Goal: Transaction & Acquisition: Purchase product/service

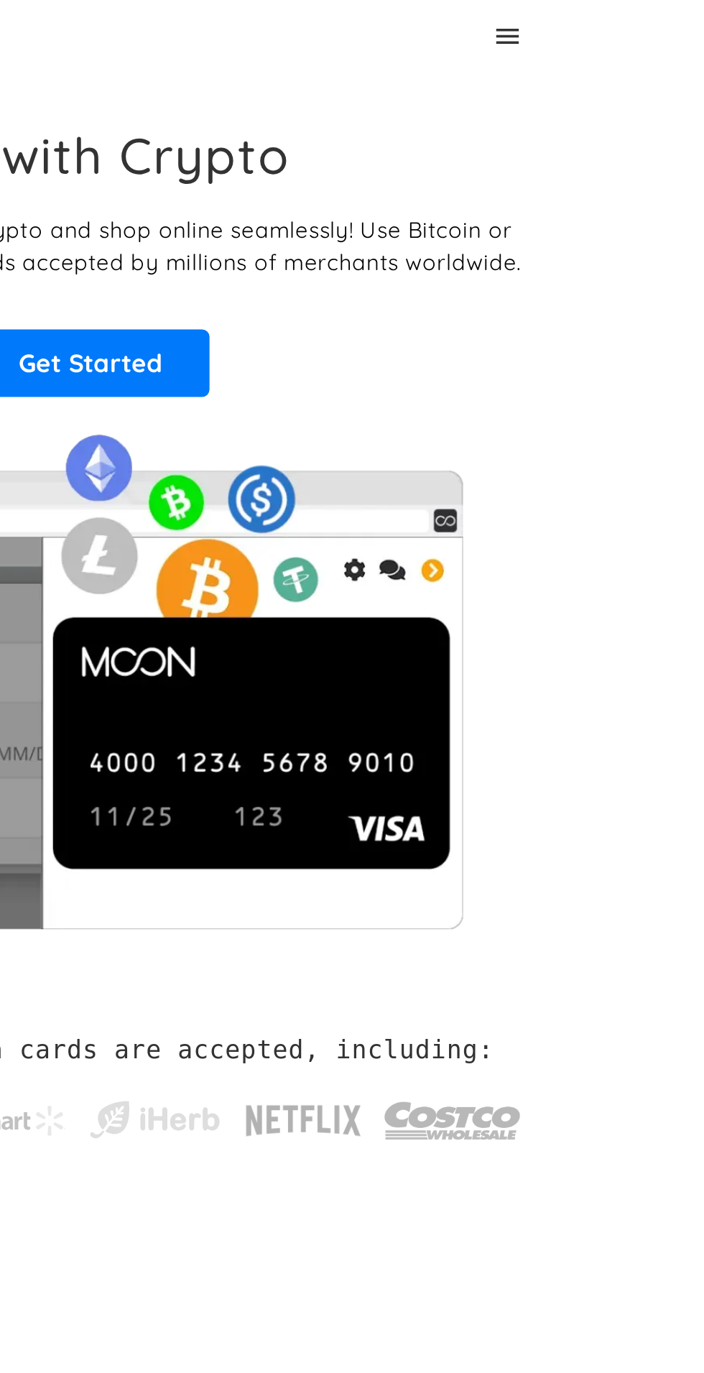
click at [589, 21] on icon at bounding box center [591, 20] width 17 height 17
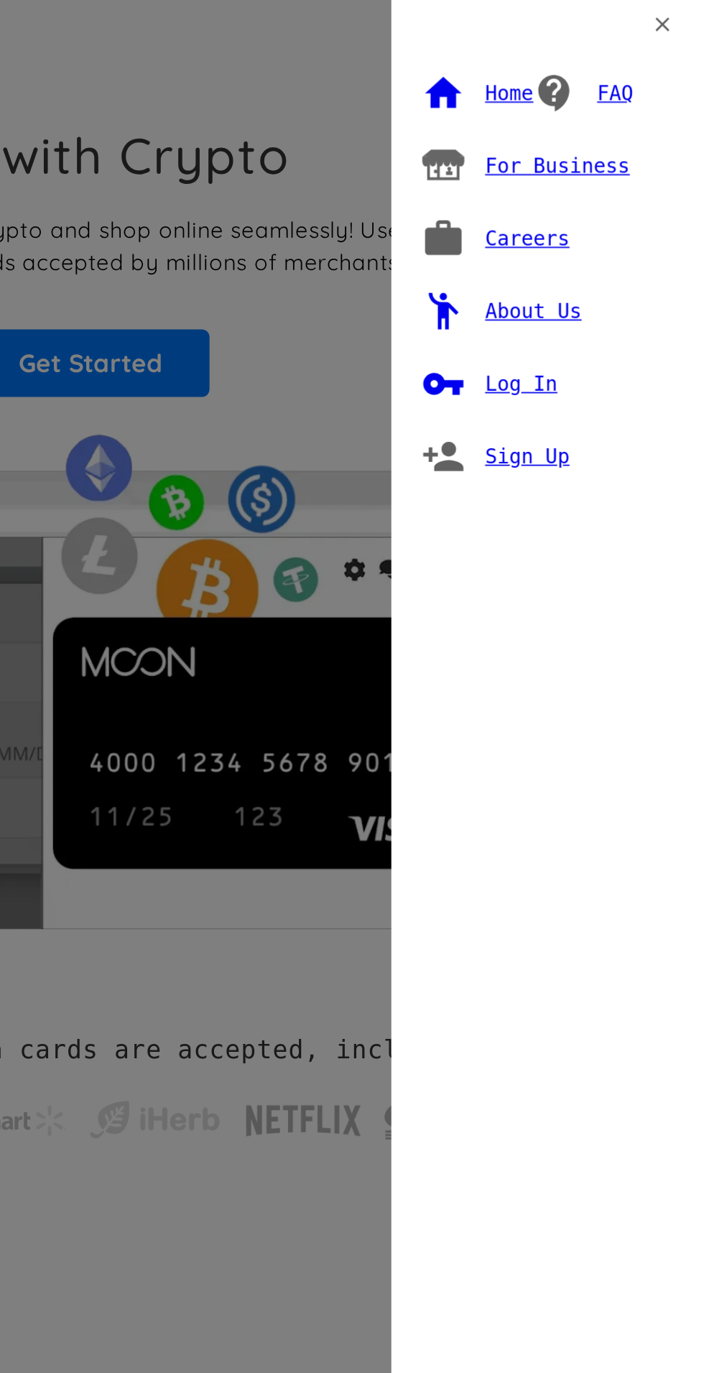
click at [596, 221] on div "Log In" at bounding box center [599, 220] width 42 height 14
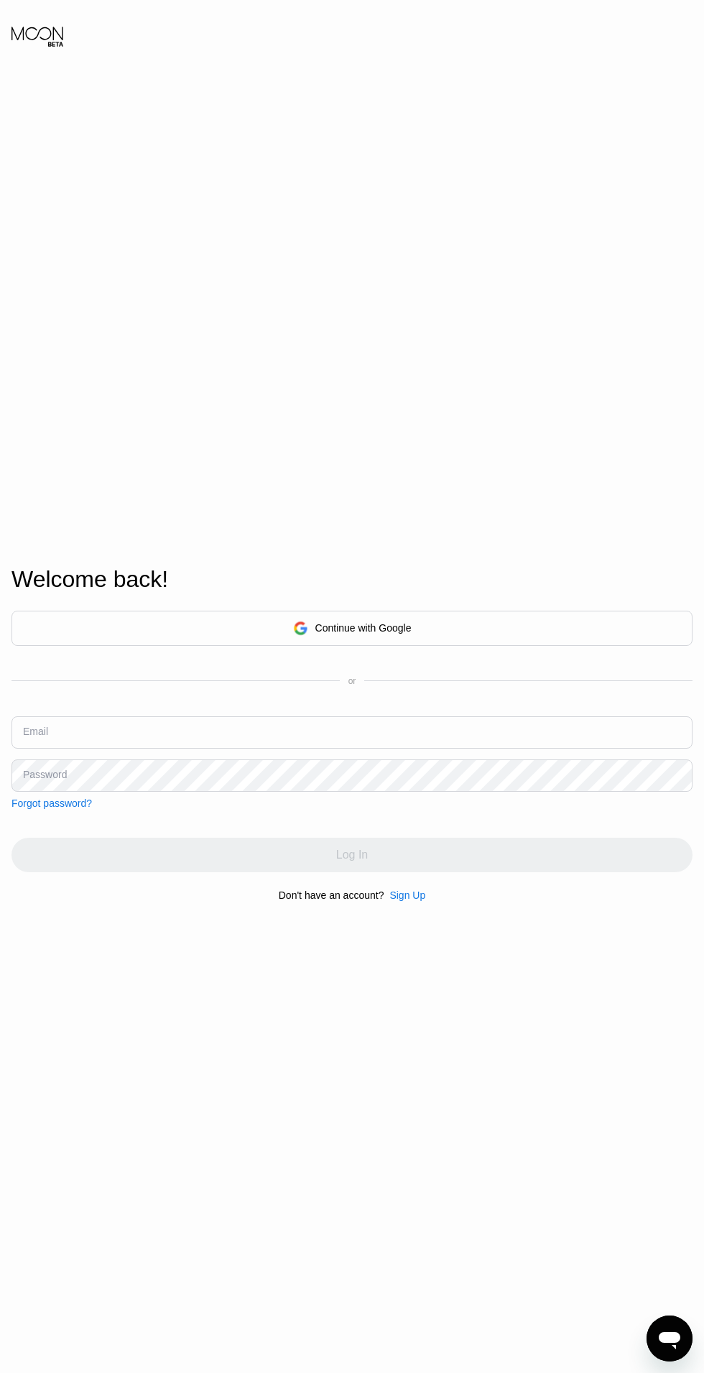
click at [426, 749] on input "text" at bounding box center [351, 732] width 681 height 32
type input "[EMAIL_ADDRESS][DOMAIN_NAME]"
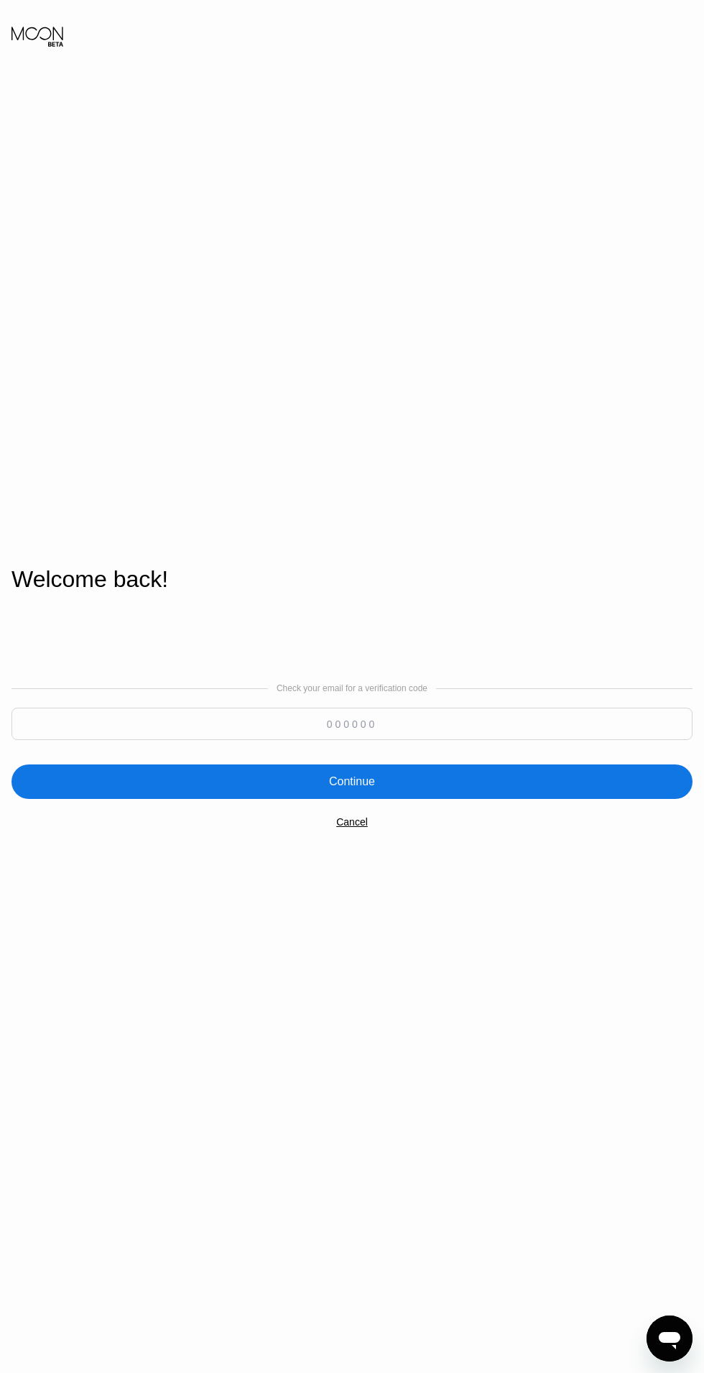
click at [573, 740] on input at bounding box center [351, 724] width 681 height 32
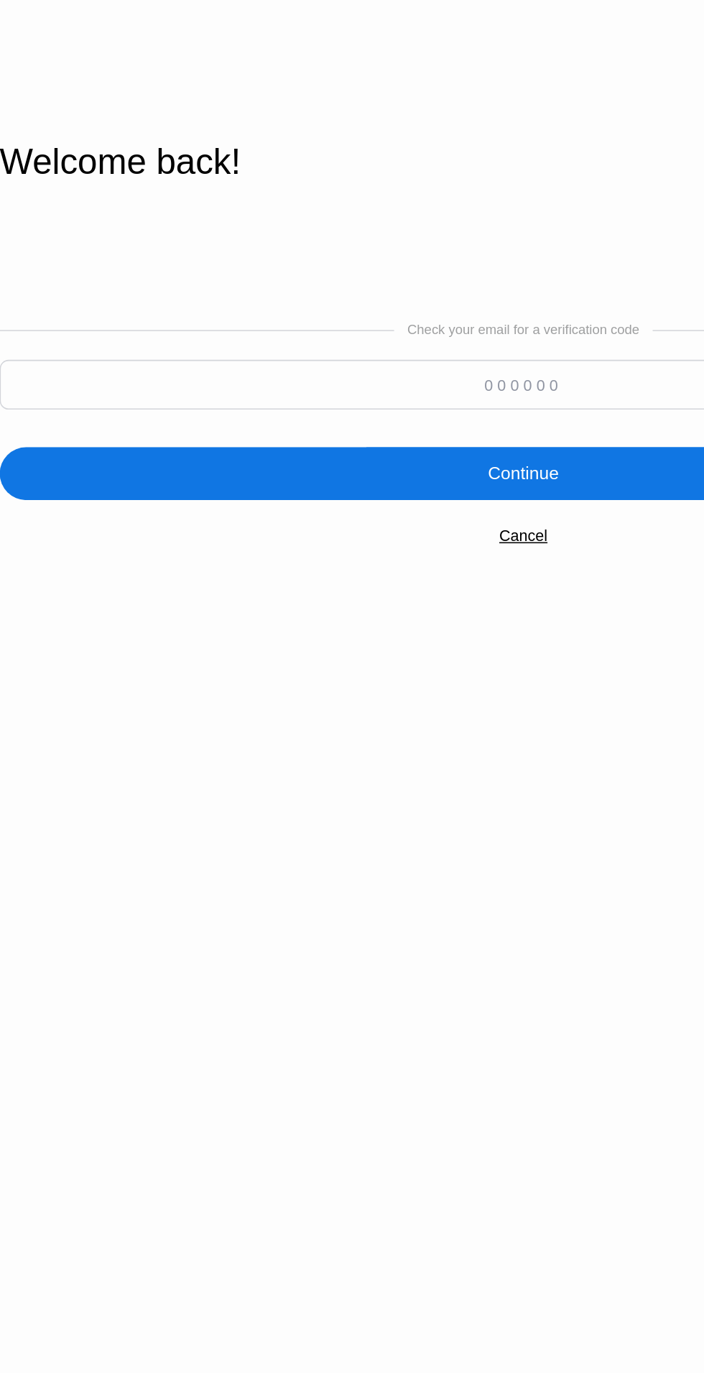
click at [398, 740] on input at bounding box center [351, 724] width 681 height 32
type input "967388"
click at [422, 799] on div "Continue" at bounding box center [351, 781] width 681 height 34
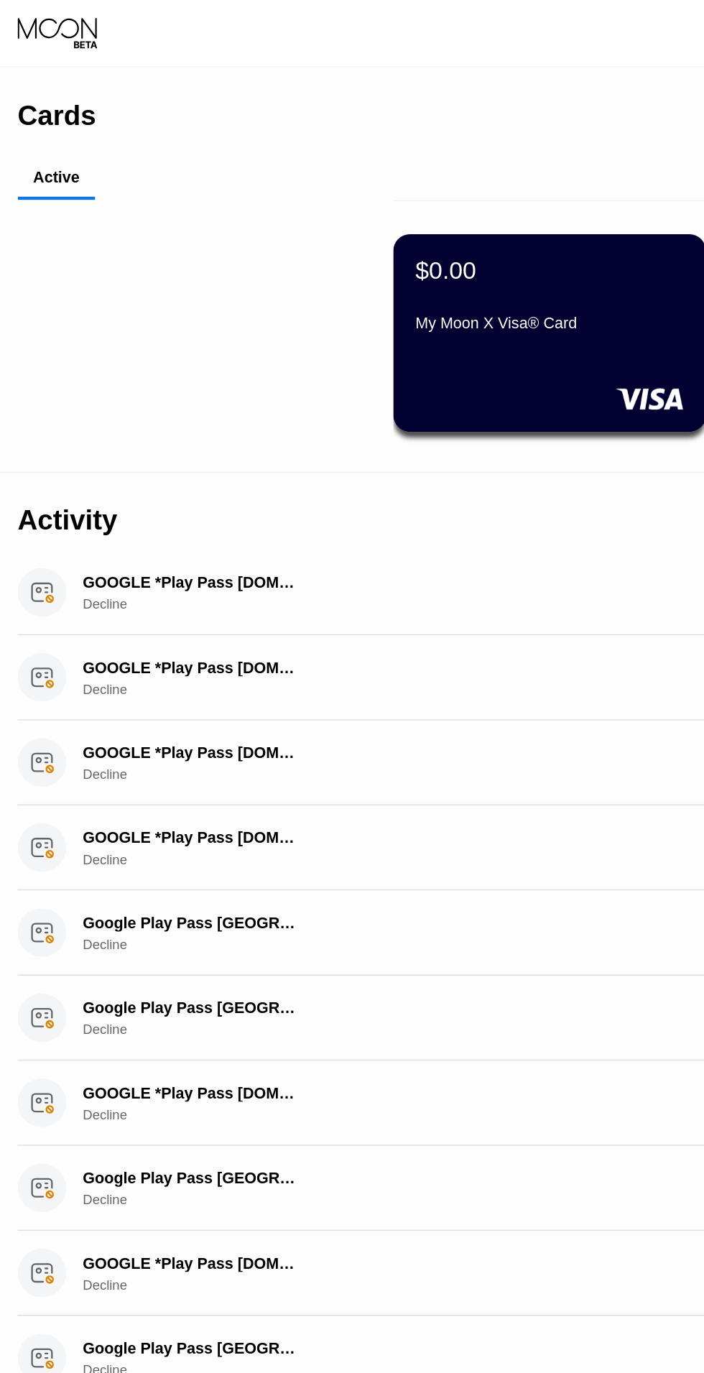
click at [358, 210] on div "My Moon X Visa® Card" at bounding box center [357, 209] width 175 height 11
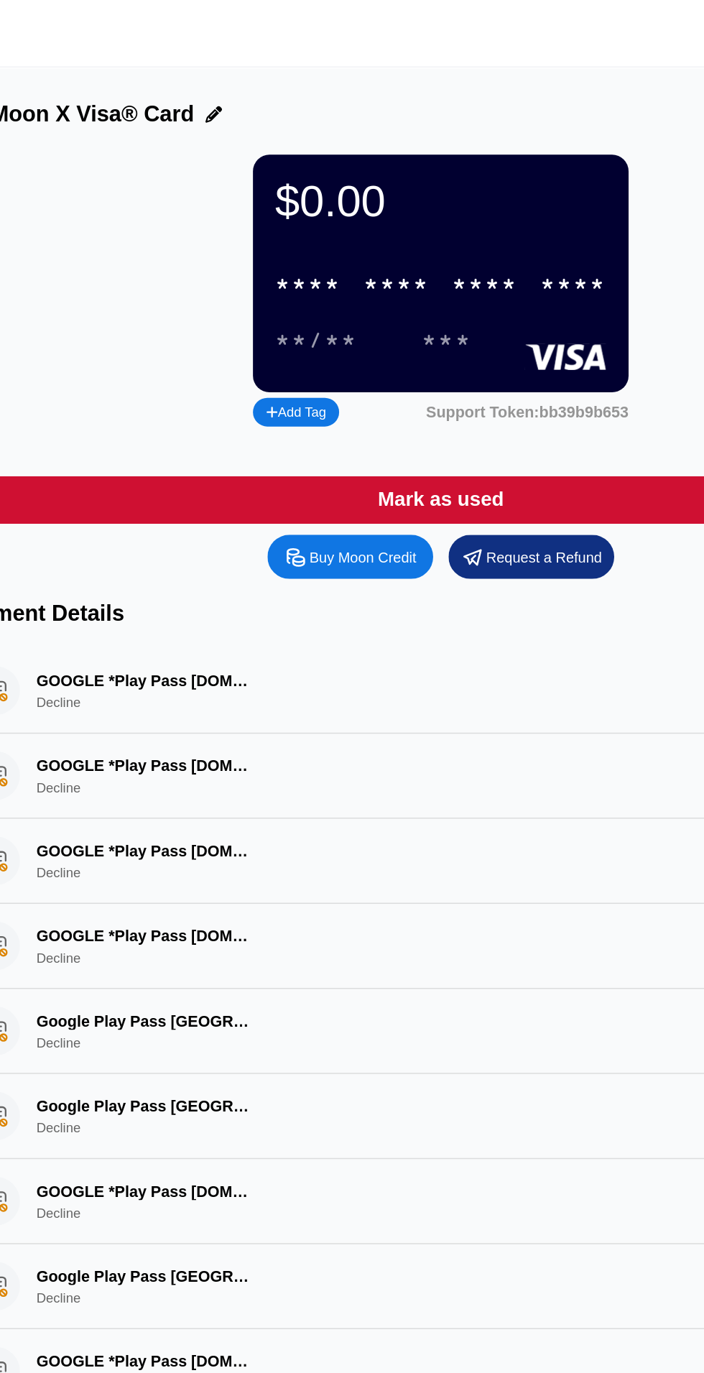
click at [425, 185] on div "****" at bounding box center [438, 185] width 43 height 17
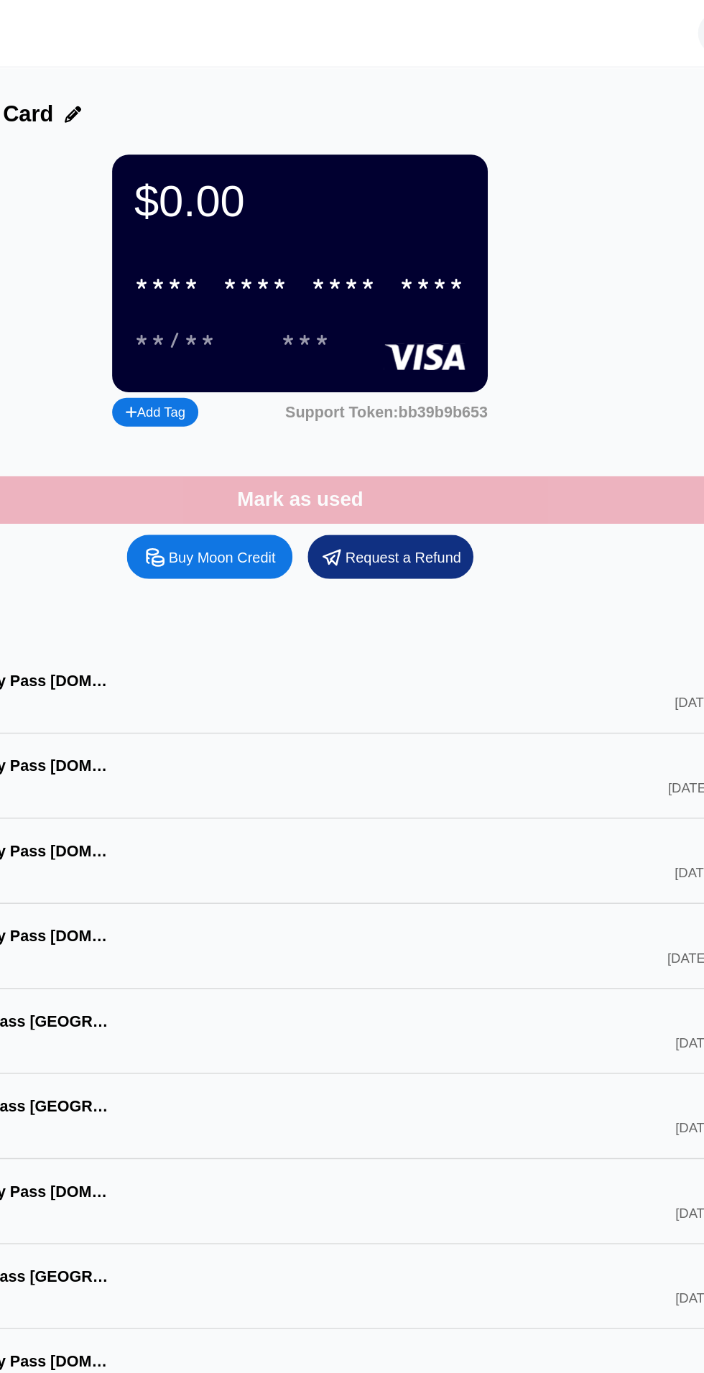
click at [527, 325] on div "Mark as used" at bounding box center [352, 325] width 634 height 31
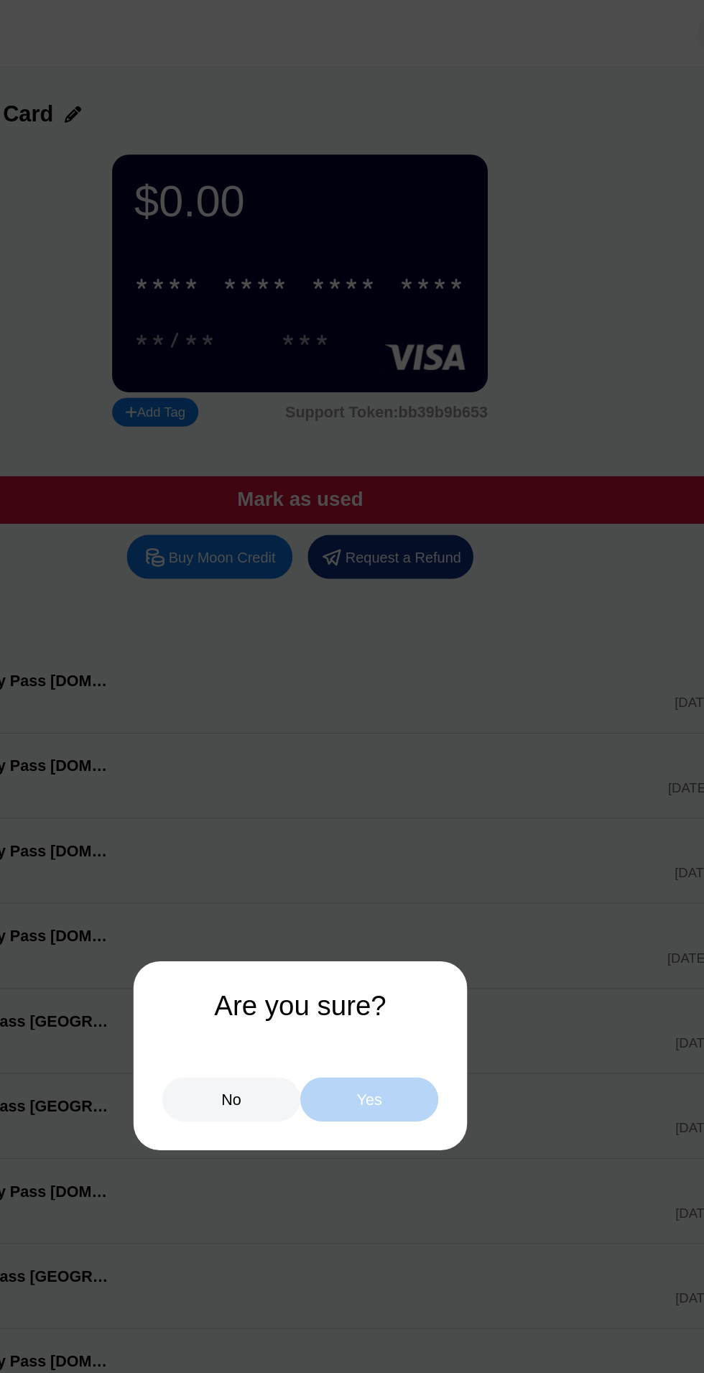
click at [402, 721] on div "Yes" at bounding box center [397, 714] width 90 height 29
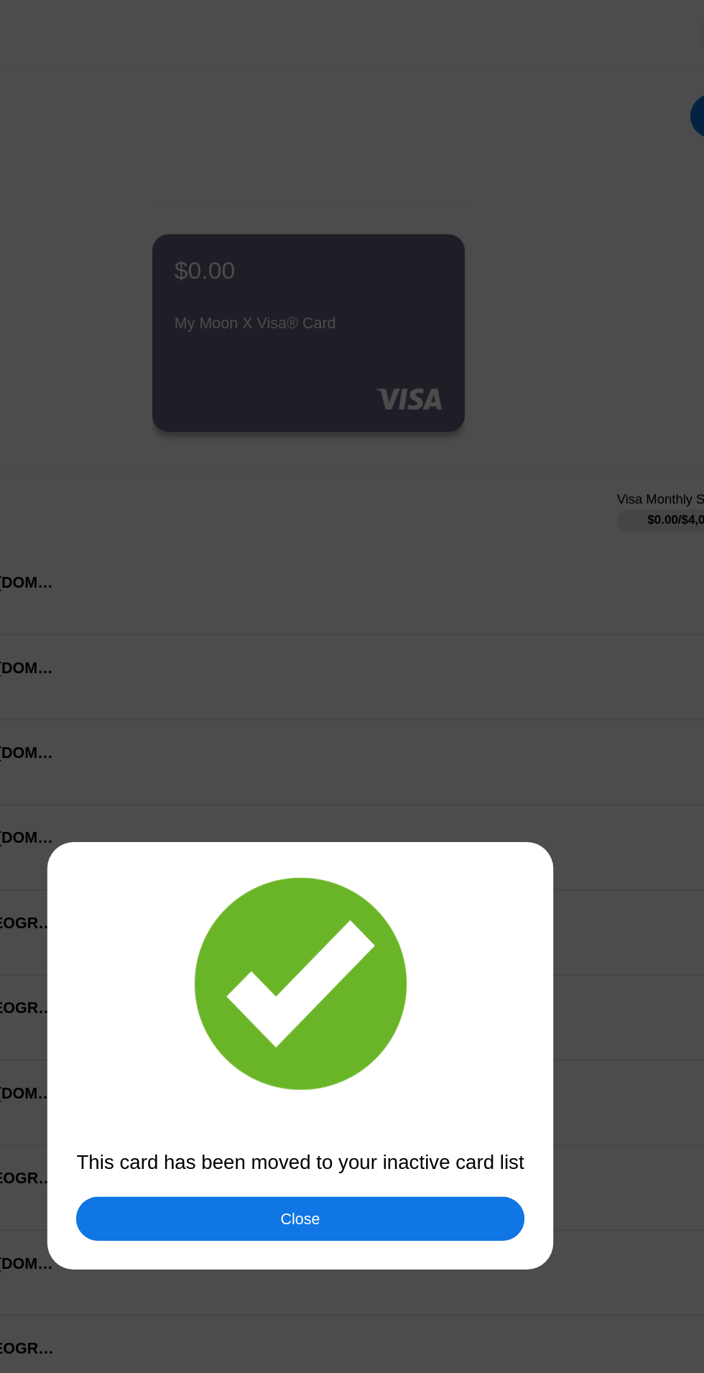
click at [483, 794] on div "Close" at bounding box center [351, 792] width 291 height 29
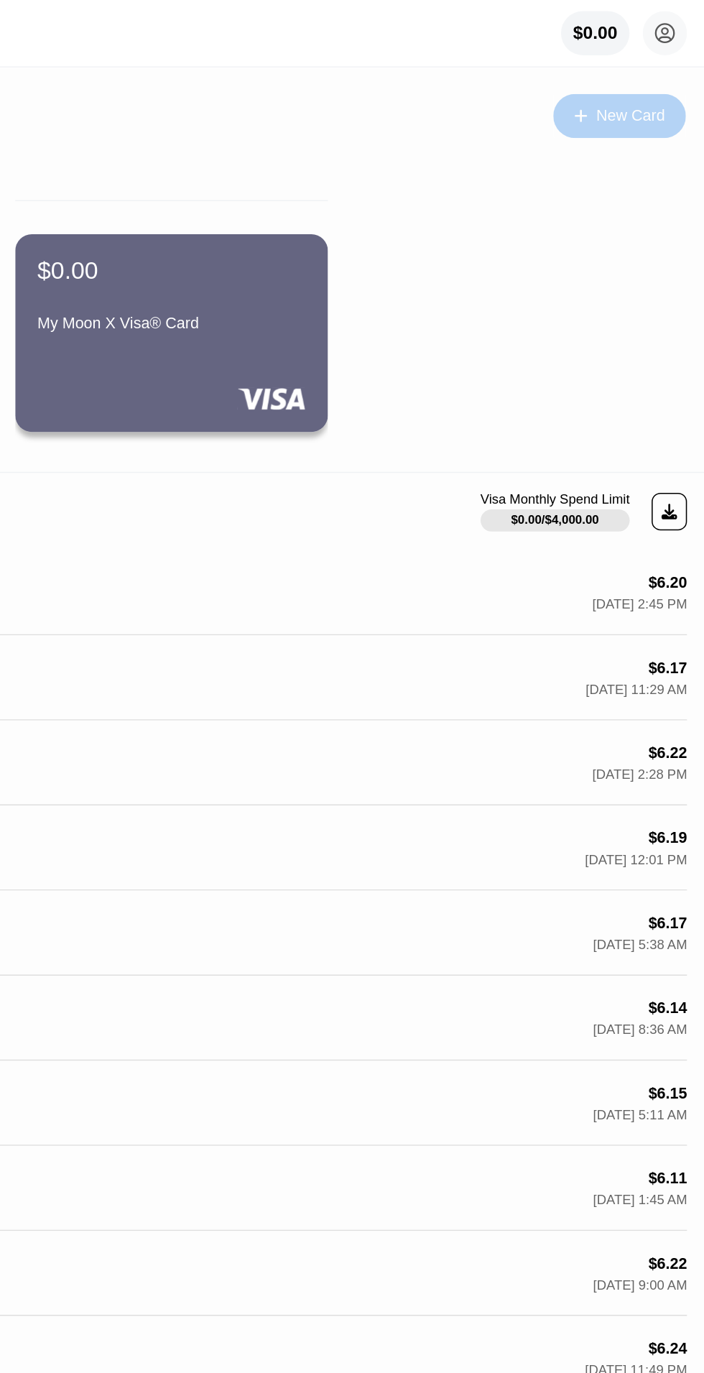
click at [659, 75] on div "New Card" at bounding box center [656, 75] width 45 height 12
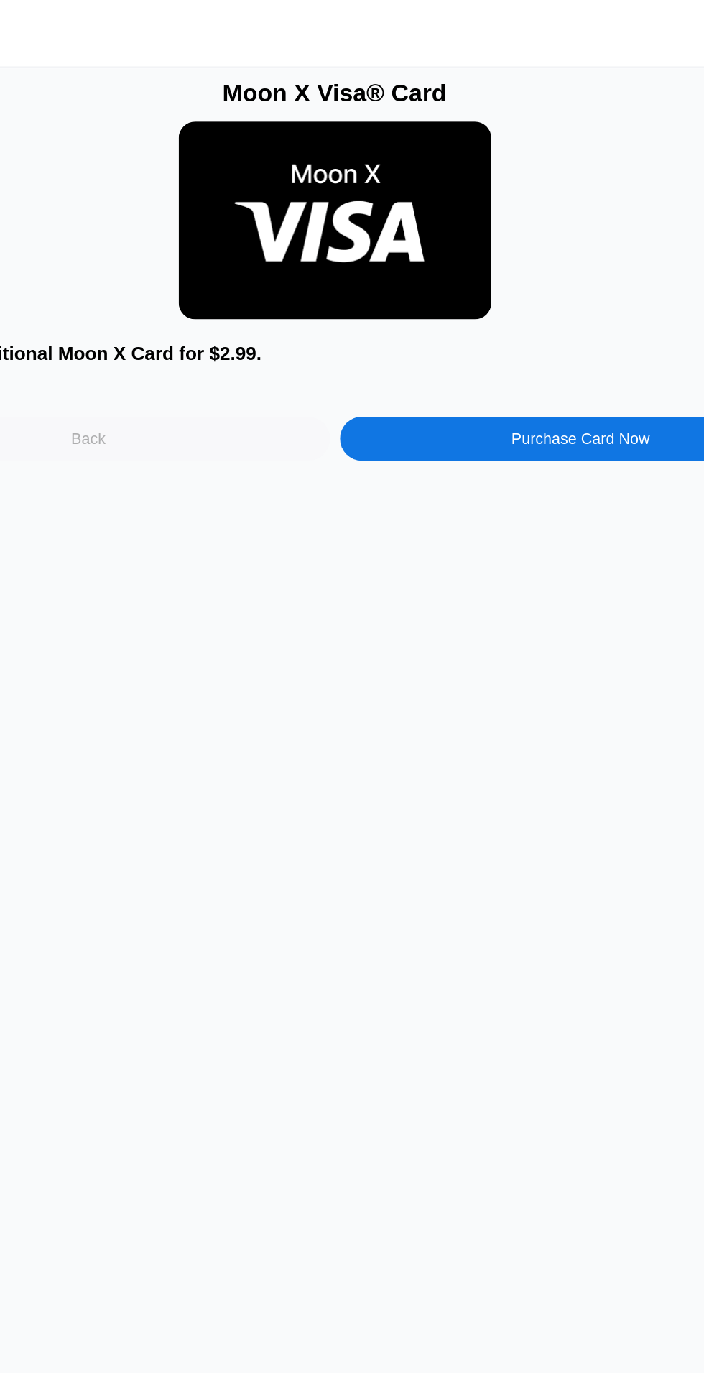
click at [187, 284] on div "Back" at bounding box center [192, 284] width 22 height 11
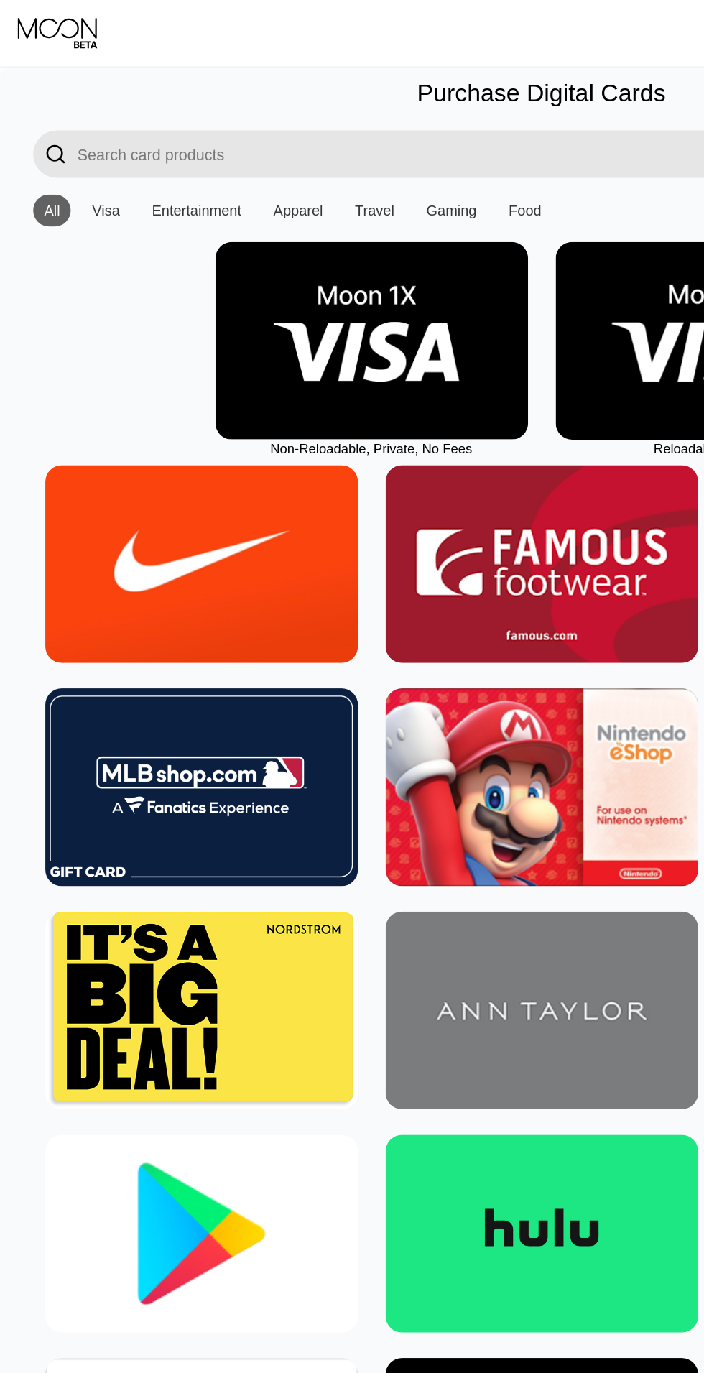
click at [57, 133] on div "Visa" at bounding box center [68, 136] width 32 height 21
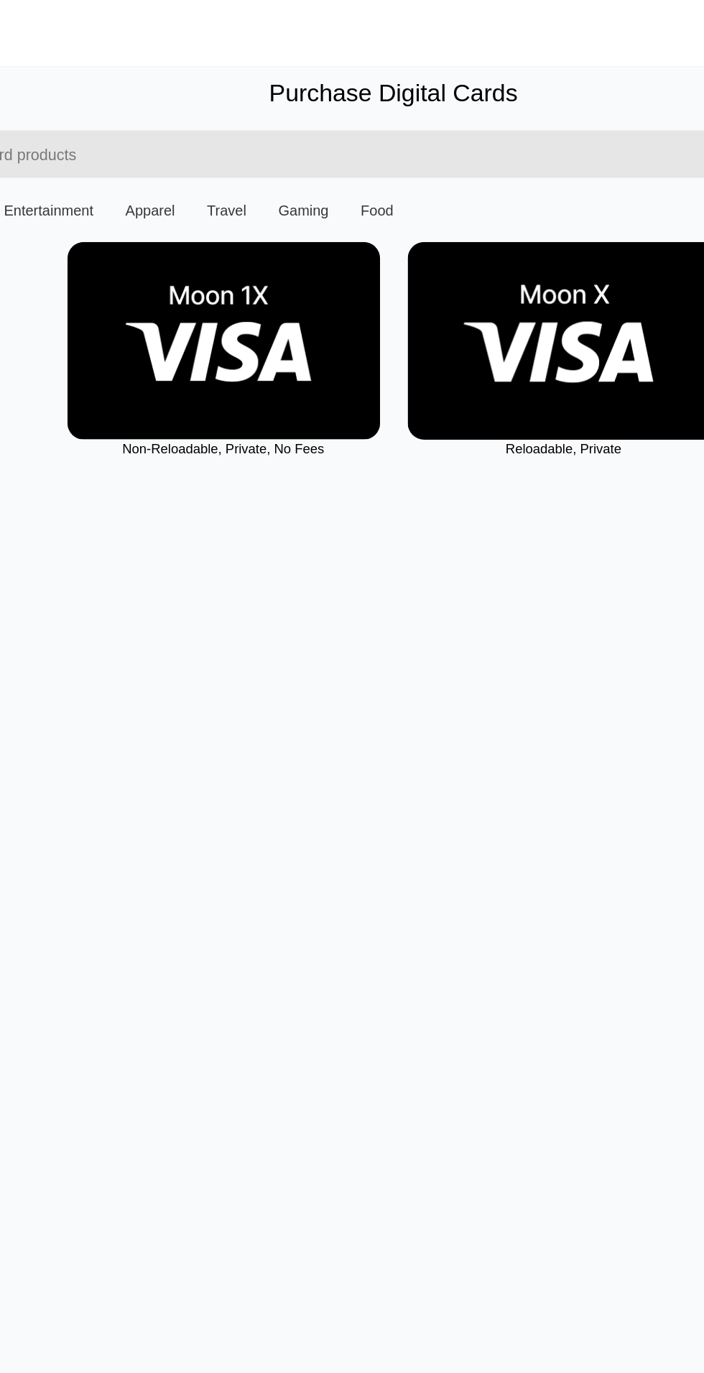
click at [386, 238] on img at bounding box center [462, 221] width 203 height 129
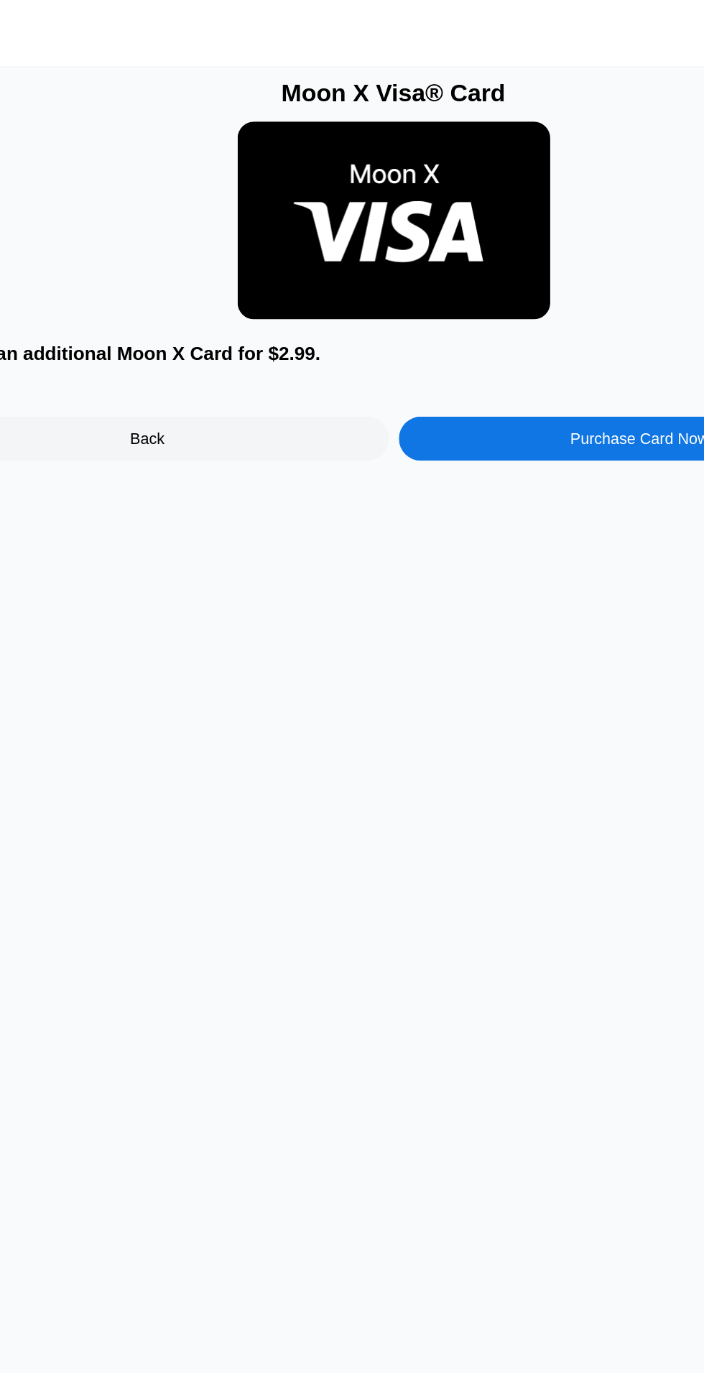
click at [506, 286] on div "Purchase Card Now" at bounding box center [512, 284] width 90 height 11
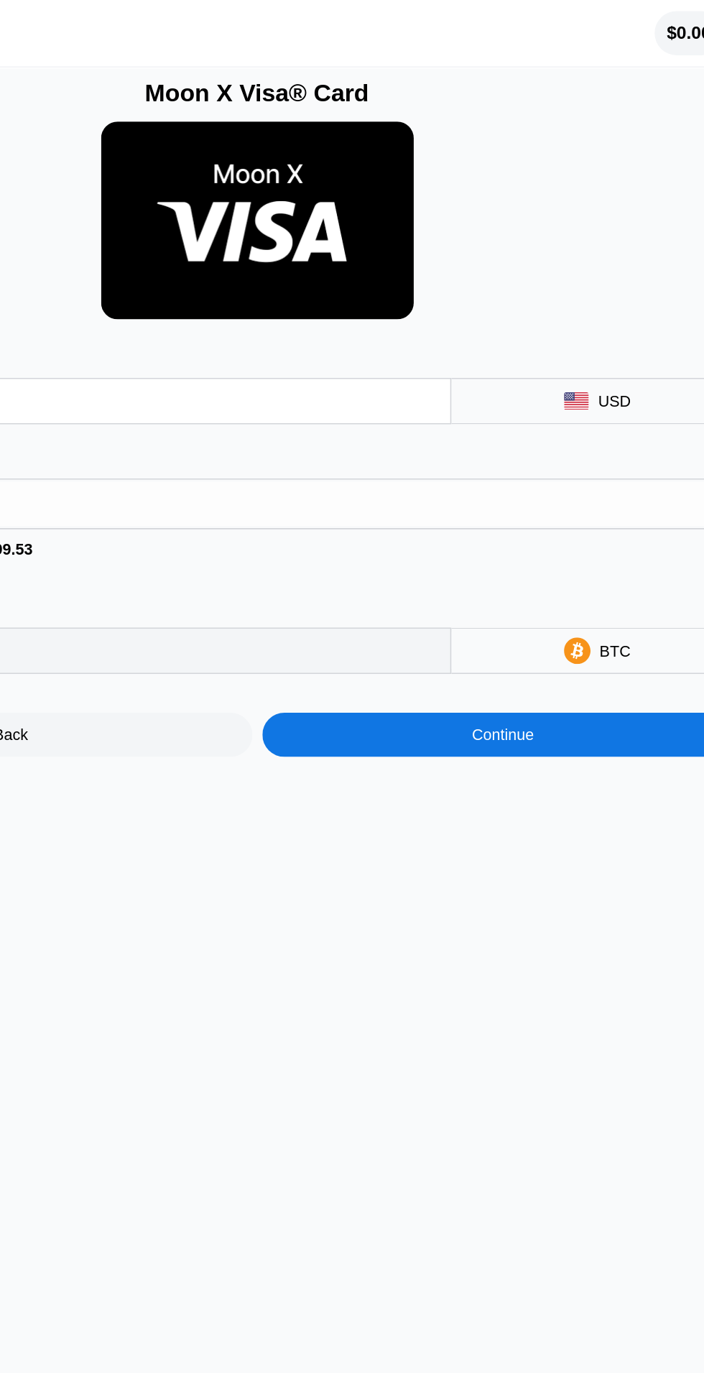
click at [596, 414] on div "BTC" at bounding box center [573, 423] width 190 height 30
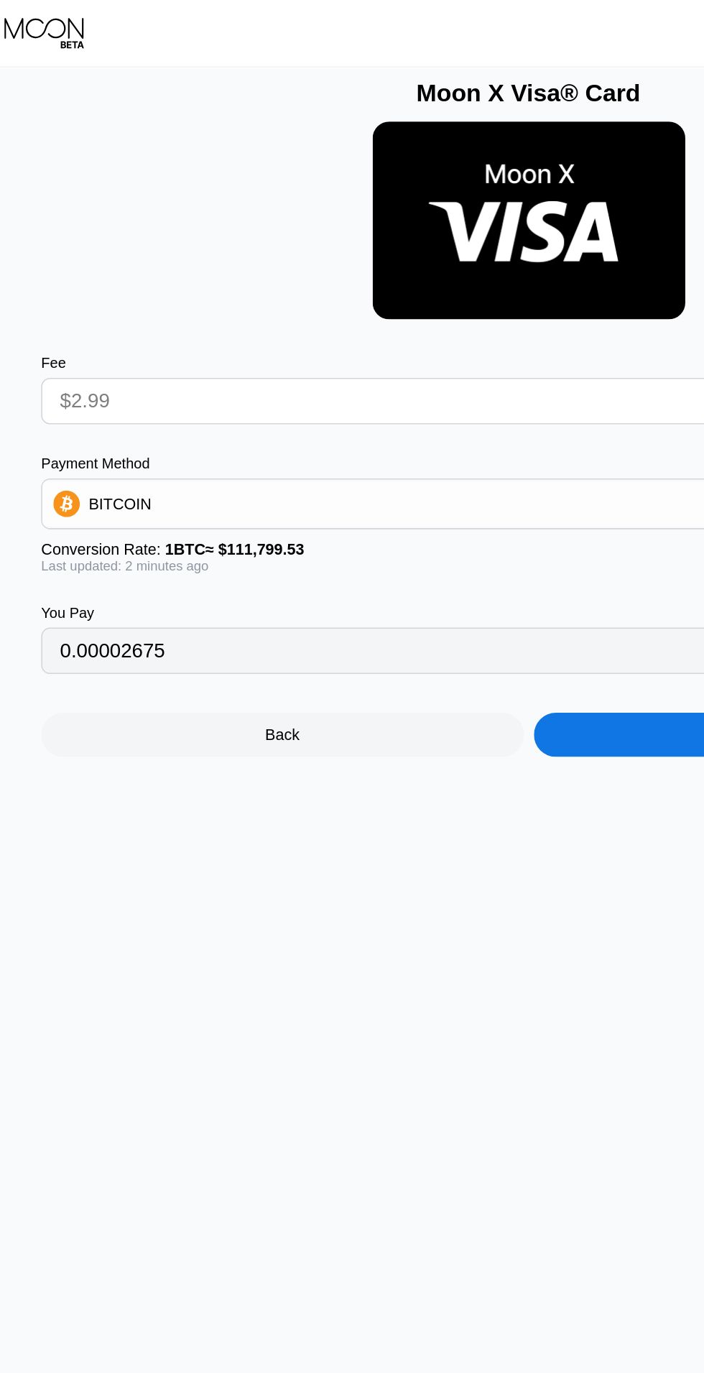
click at [366, 325] on div "BITCOIN" at bounding box center [352, 327] width 632 height 29
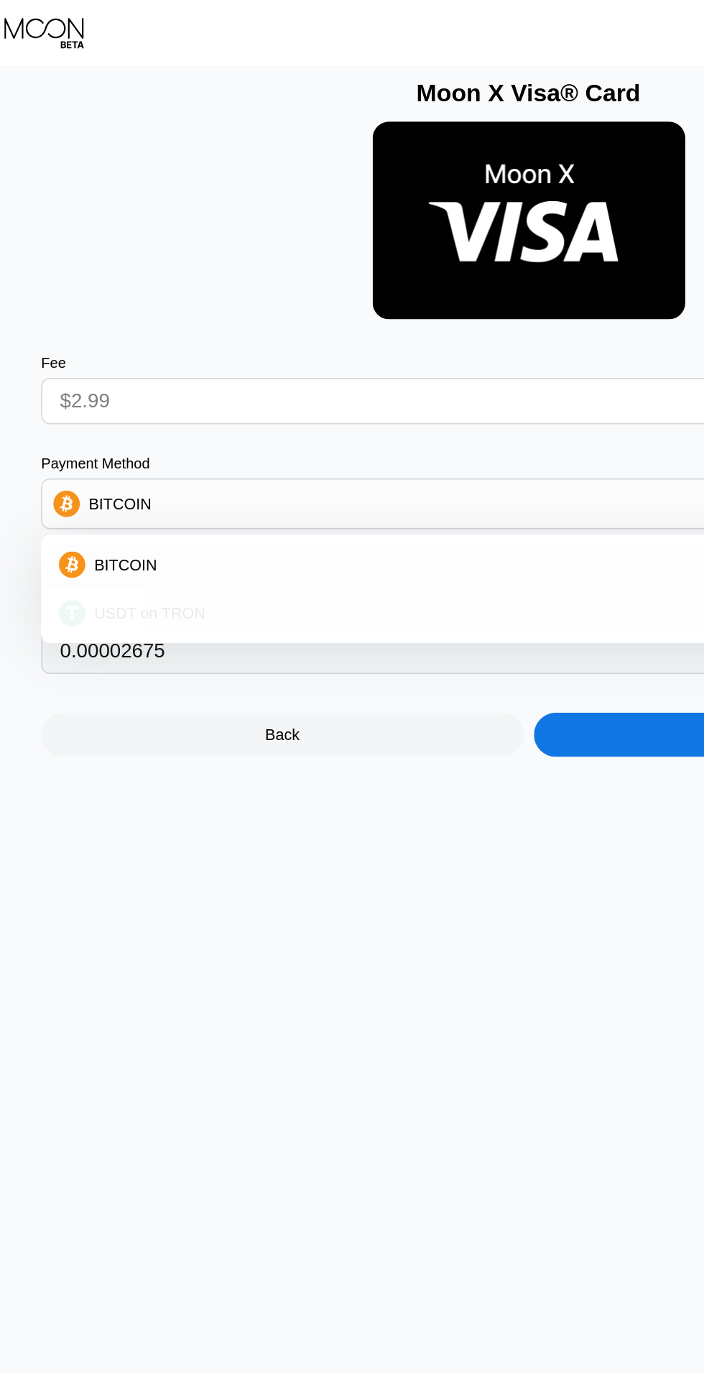
click at [399, 399] on div "USDT on TRON" at bounding box center [360, 398] width 593 height 11
type input "3.02"
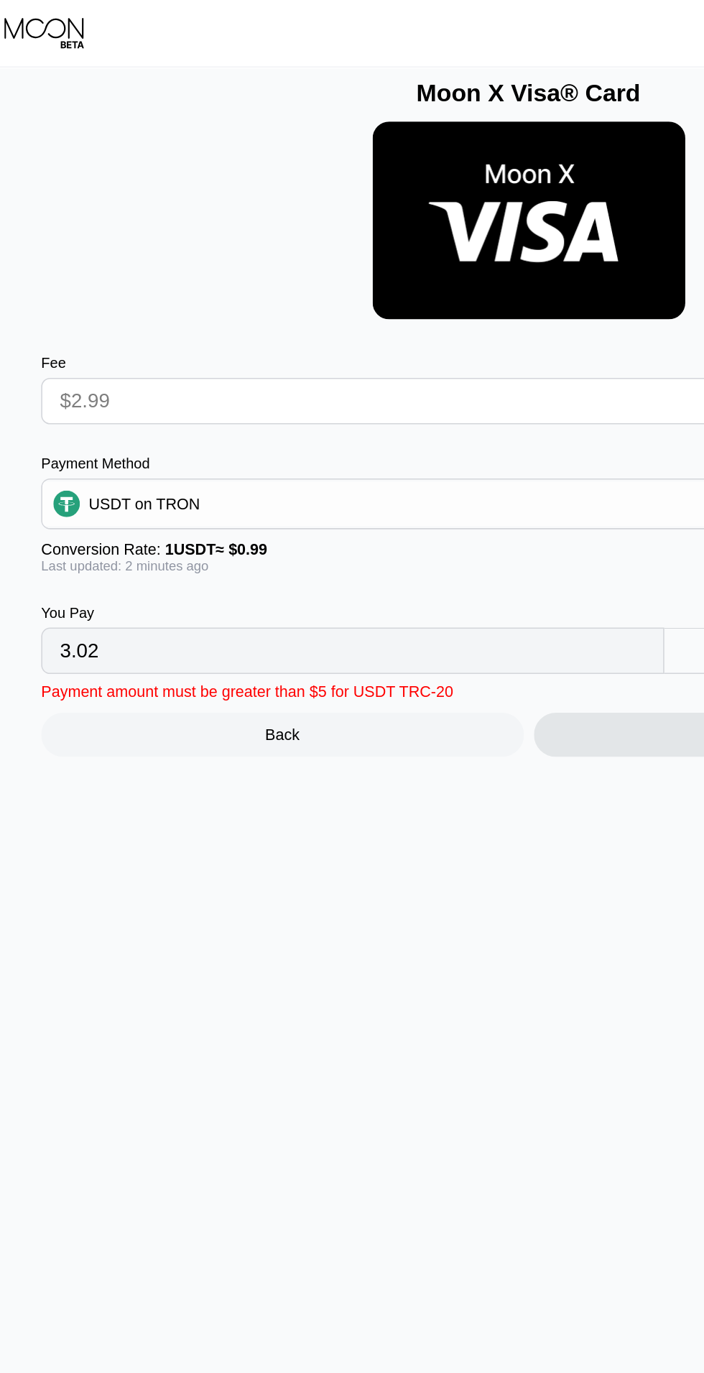
click at [370, 265] on input "$2.99" at bounding box center [256, 260] width 419 height 29
click at [369, 259] on input "$2.99" at bounding box center [256, 260] width 419 height 29
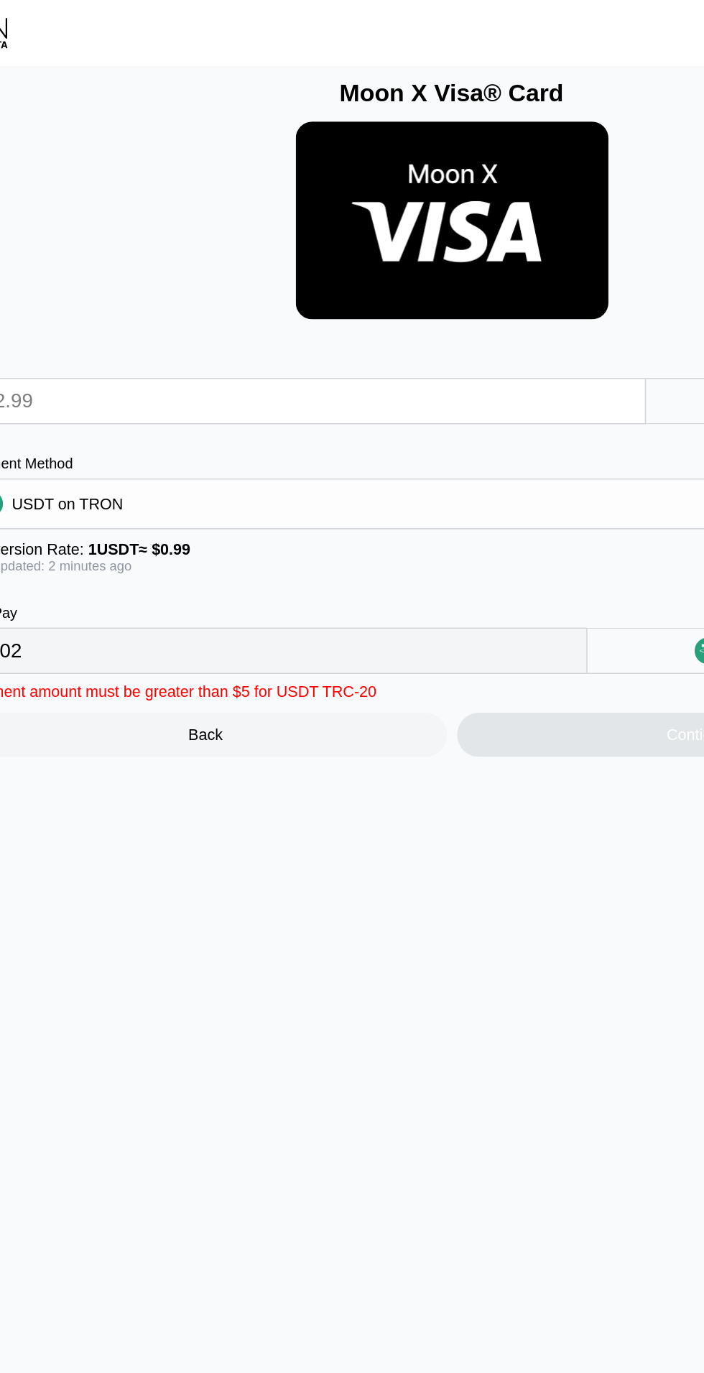
click at [400, 414] on input "3.02" at bounding box center [237, 423] width 381 height 29
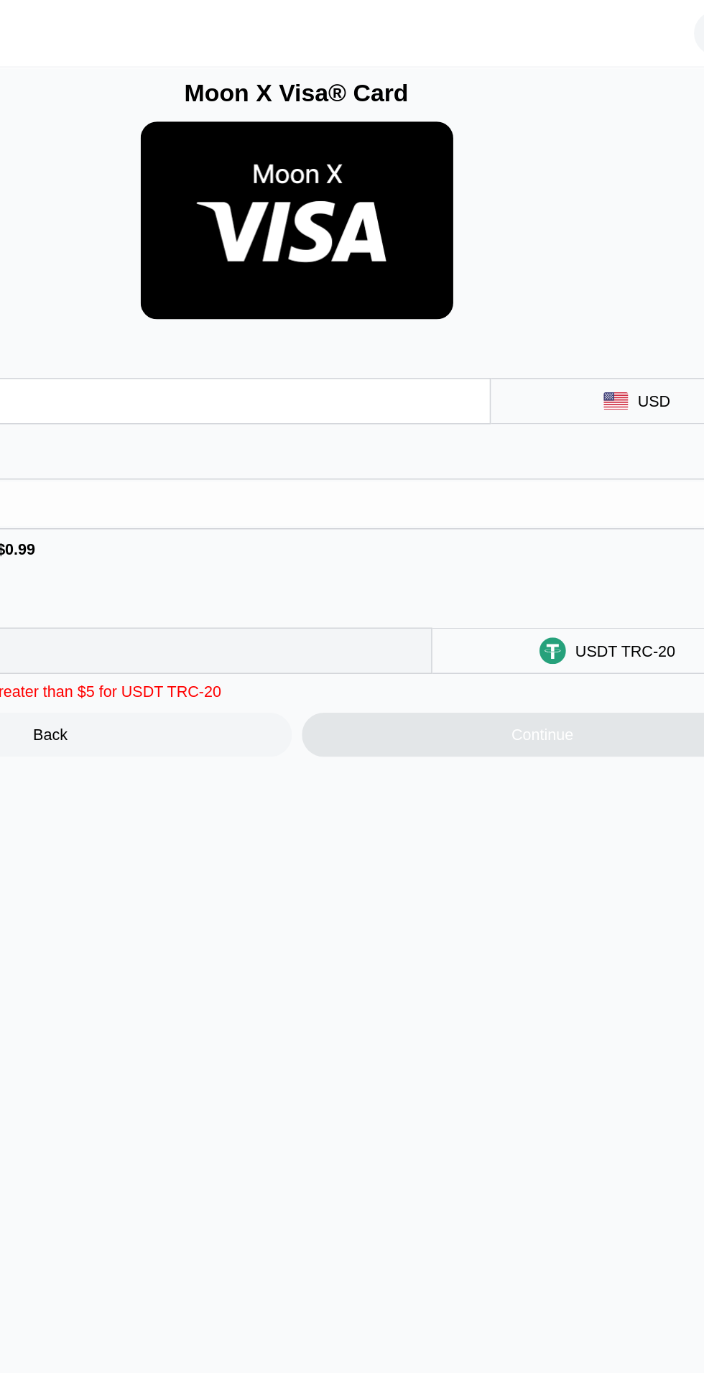
click at [573, 478] on div "Continue" at bounding box center [513, 477] width 314 height 29
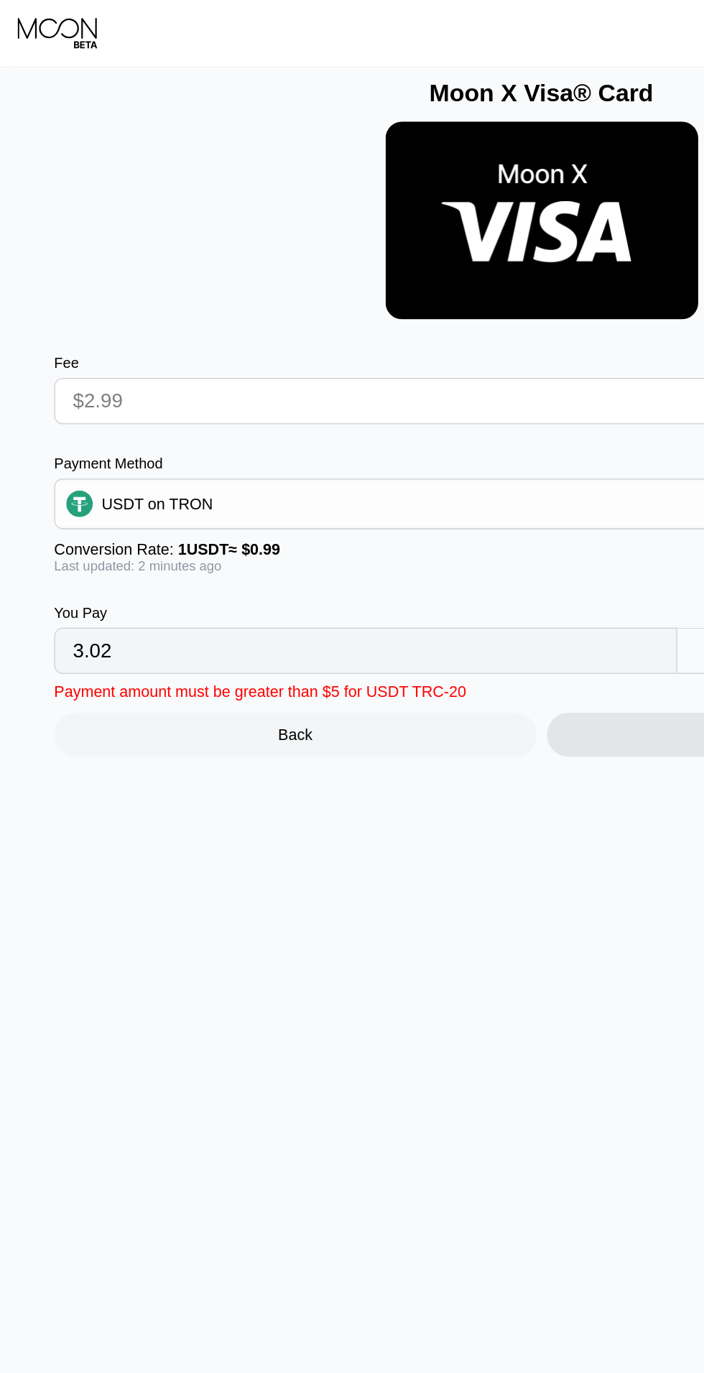
click at [318, 272] on input "$2.99" at bounding box center [256, 260] width 419 height 29
